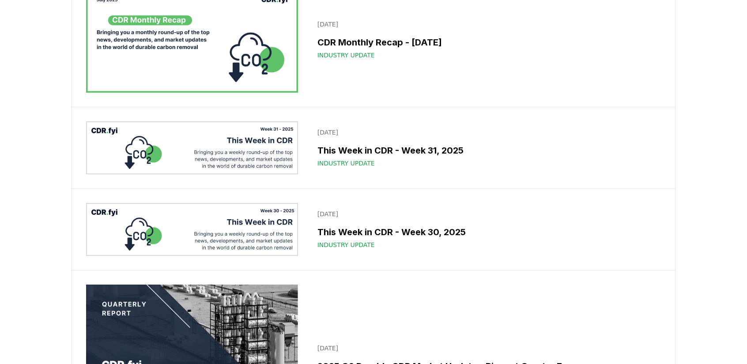
scroll to position [265, 0]
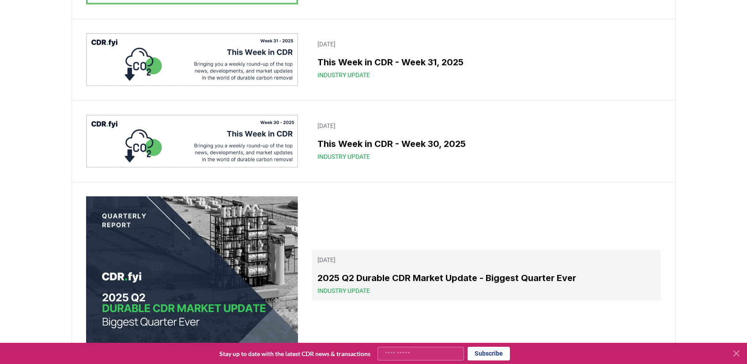
click at [382, 276] on h3 "2025 Q2 Durable CDR Market Update - Biggest Quarter Ever" at bounding box center [487, 278] width 338 height 13
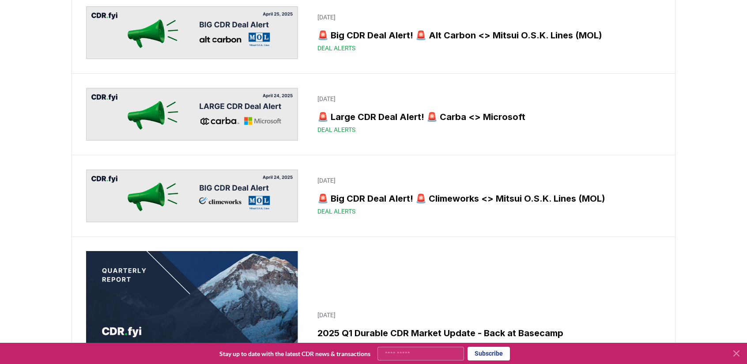
scroll to position [3976, 0]
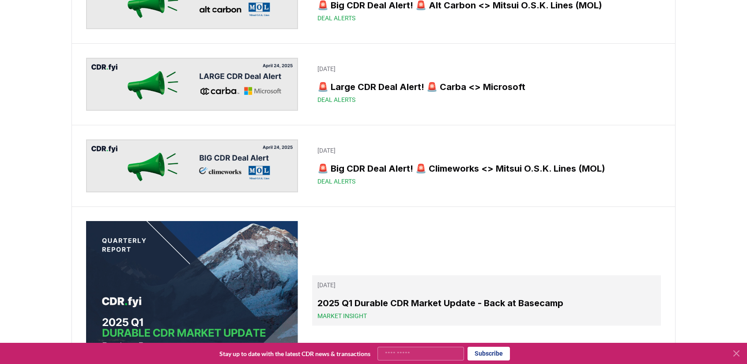
click at [346, 288] on link "[DATE] 2025 Q1 Durable CDR Market Update - Back at Basecamp Market Insight" at bounding box center [486, 301] width 349 height 50
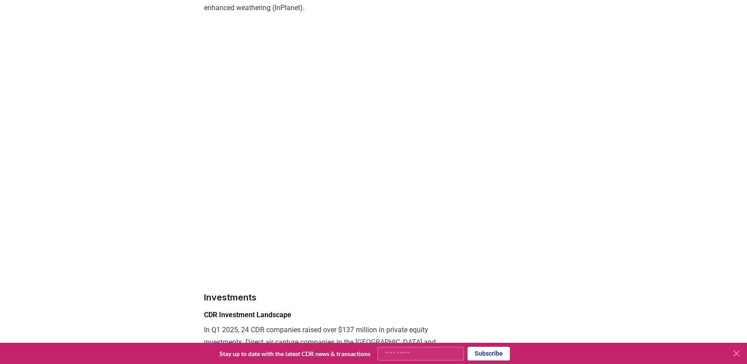
scroll to position [4285, 0]
